Goal: Information Seeking & Learning: Stay updated

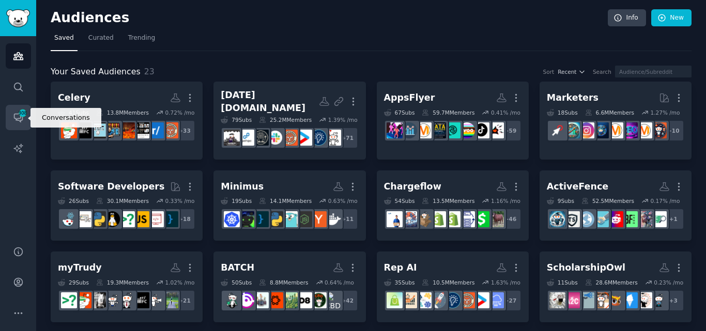
click at [21, 120] on icon "Sidebar" at bounding box center [18, 118] width 8 height 8
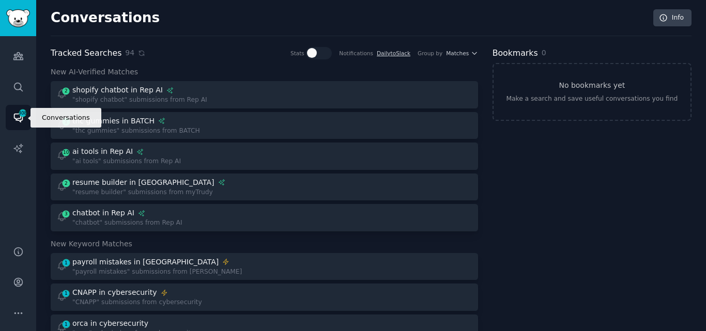
click at [21, 113] on span "308" at bounding box center [22, 113] width 9 height 7
click at [18, 118] on icon "Sidebar" at bounding box center [18, 118] width 8 height 8
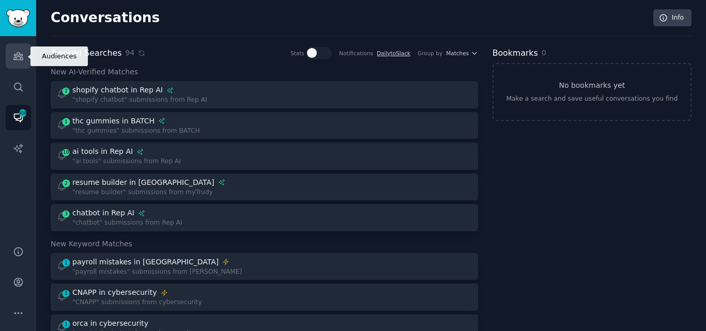
click at [20, 53] on icon "Sidebar" at bounding box center [18, 56] width 11 height 11
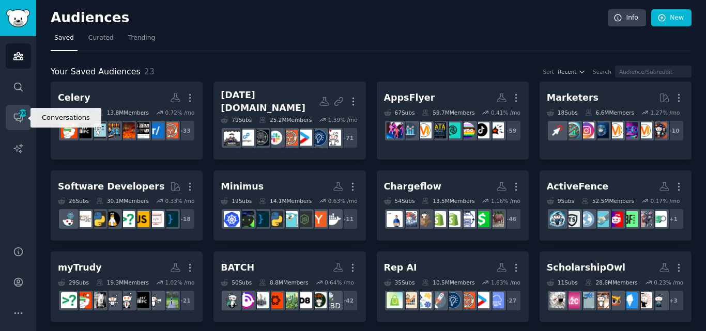
click at [20, 118] on icon "Sidebar" at bounding box center [18, 118] width 8 height 8
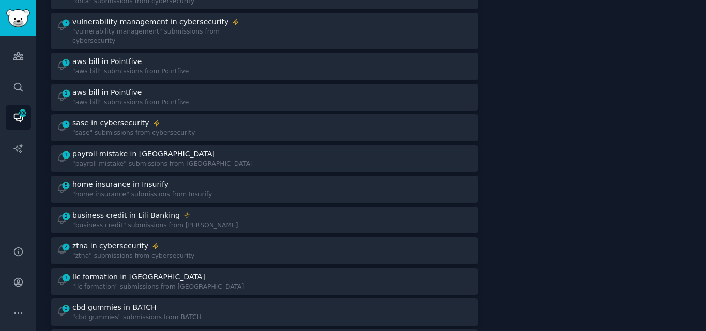
scroll to position [361, 0]
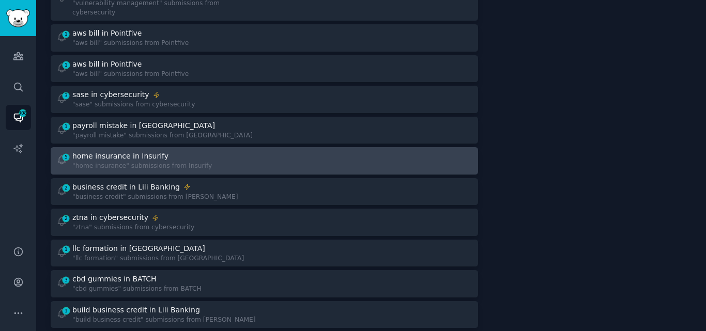
click at [162, 162] on div ""home insurance" submissions from Insurify" at bounding box center [142, 166] width 140 height 9
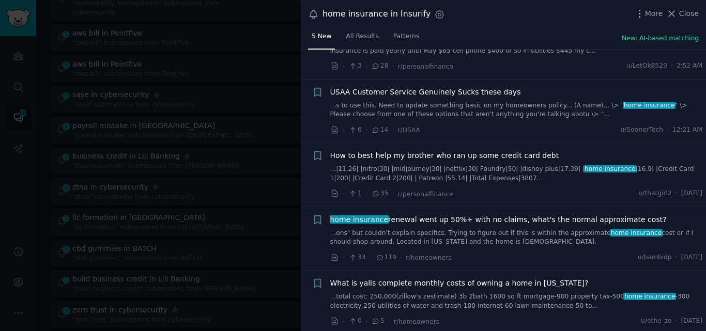
scroll to position [53, 0]
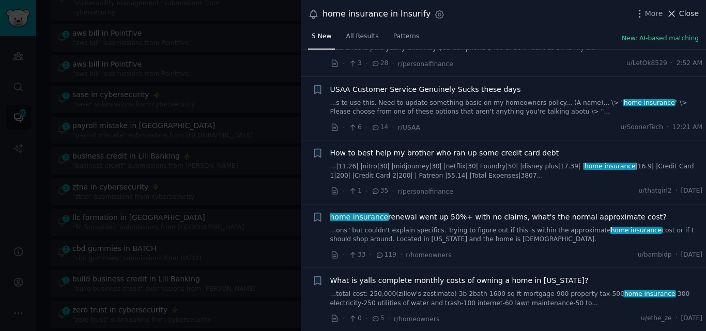
click at [677, 13] on icon at bounding box center [671, 13] width 11 height 11
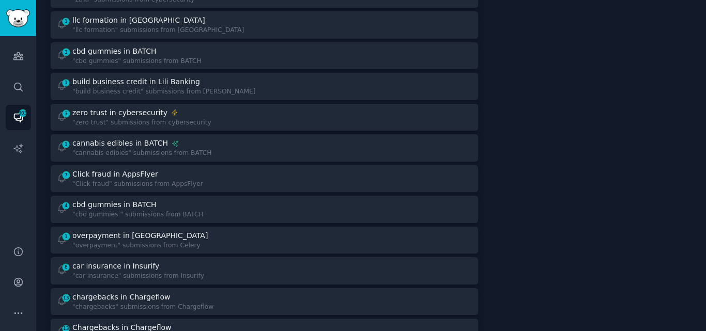
scroll to position [563, 0]
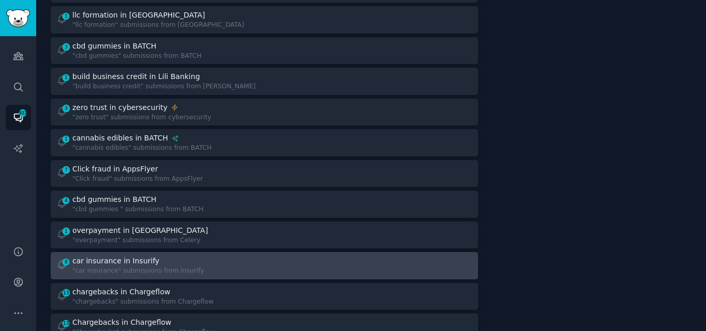
click at [232, 256] on div "8 car insurance in Insurify "car insurance" submissions from Insurify" at bounding box center [156, 266] width 201 height 20
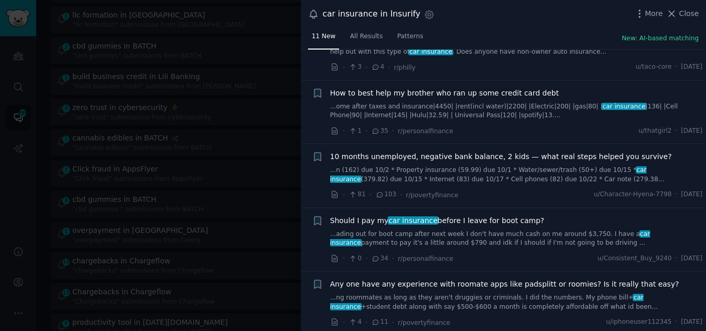
scroll to position [436, 0]
